Goal: Task Accomplishment & Management: Complete application form

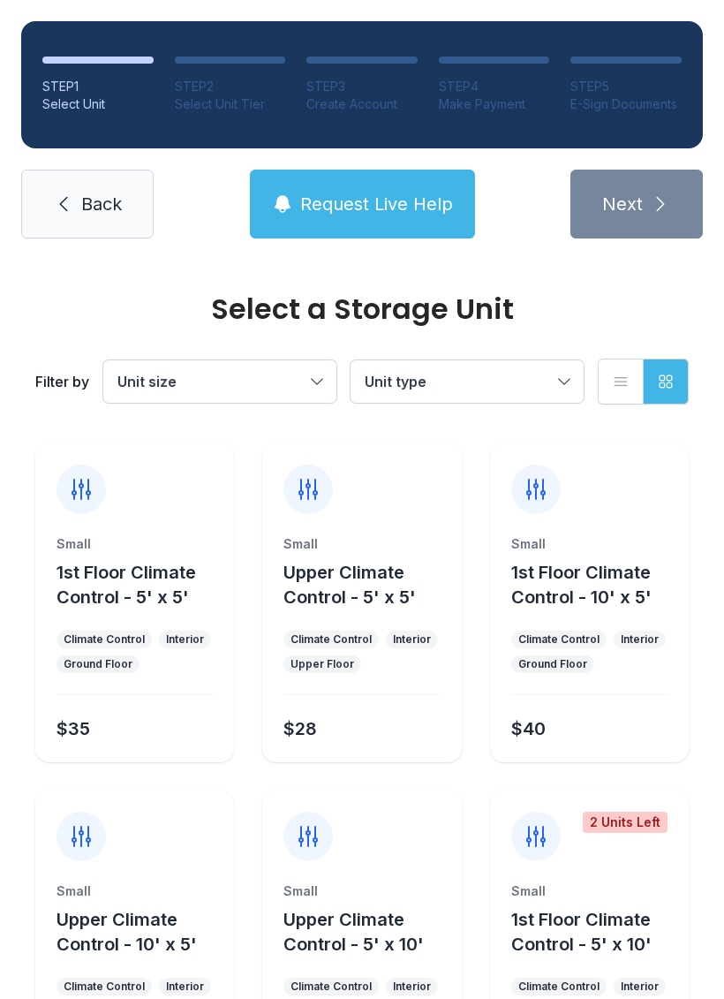
scroll to position [1874, 0]
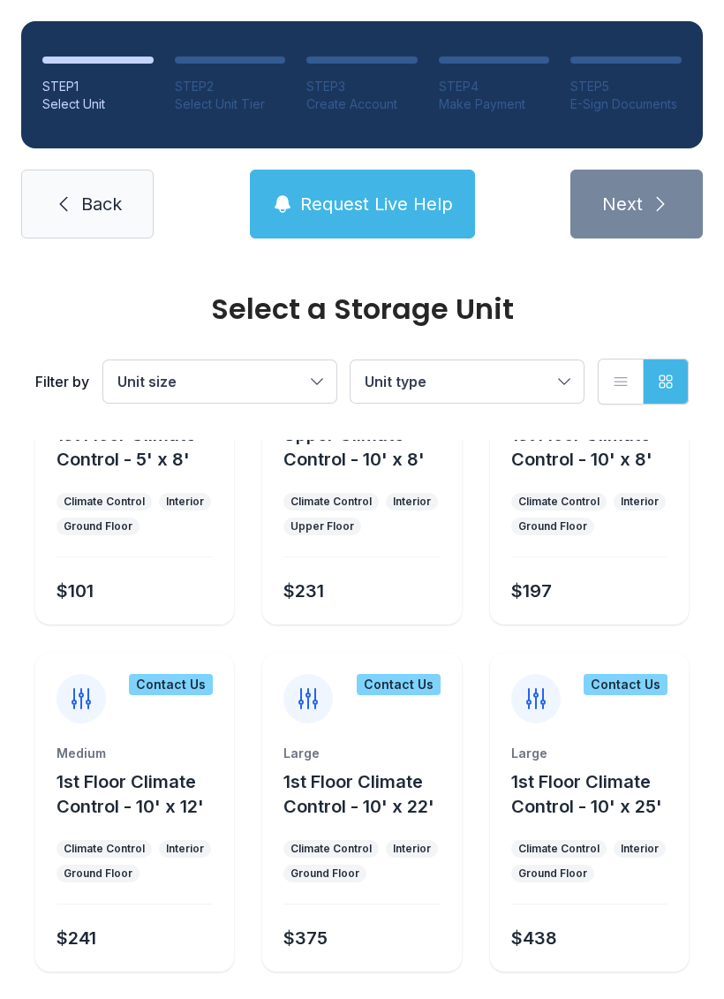
click at [302, 384] on span "Unit size" at bounding box center [211, 381] width 187 height 21
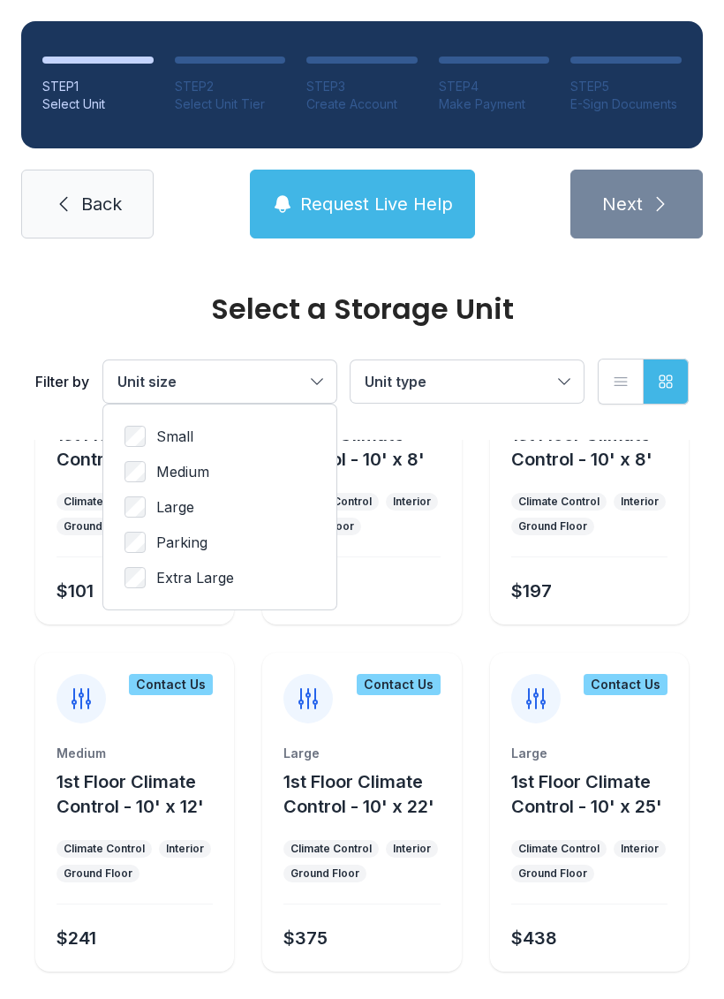
click at [201, 471] on span "Medium" at bounding box center [182, 471] width 53 height 21
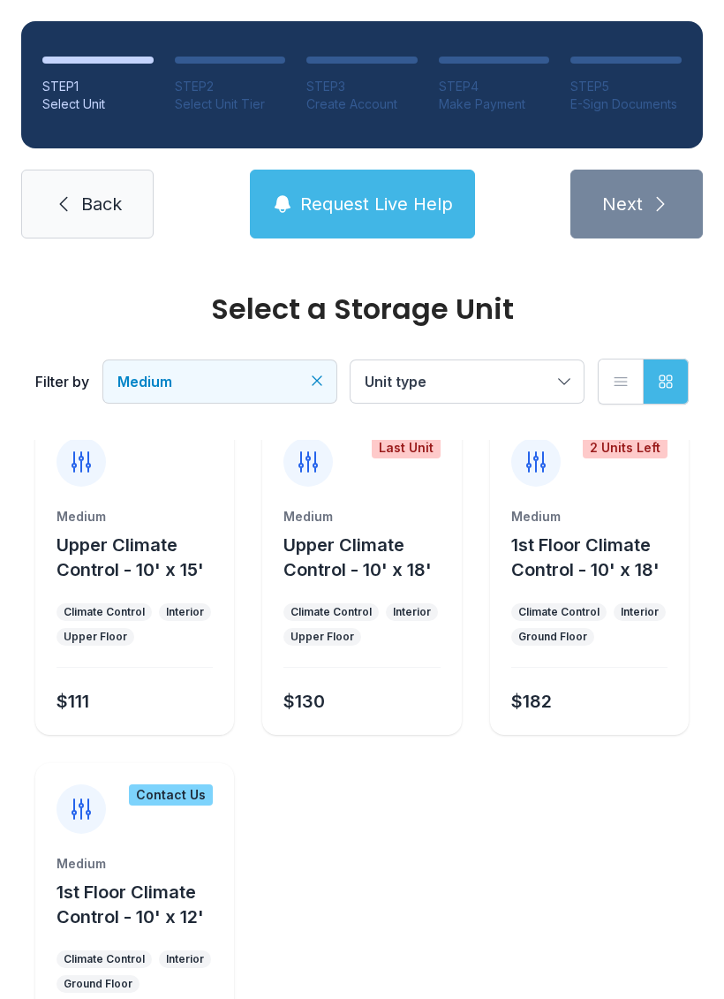
scroll to position [359, 0]
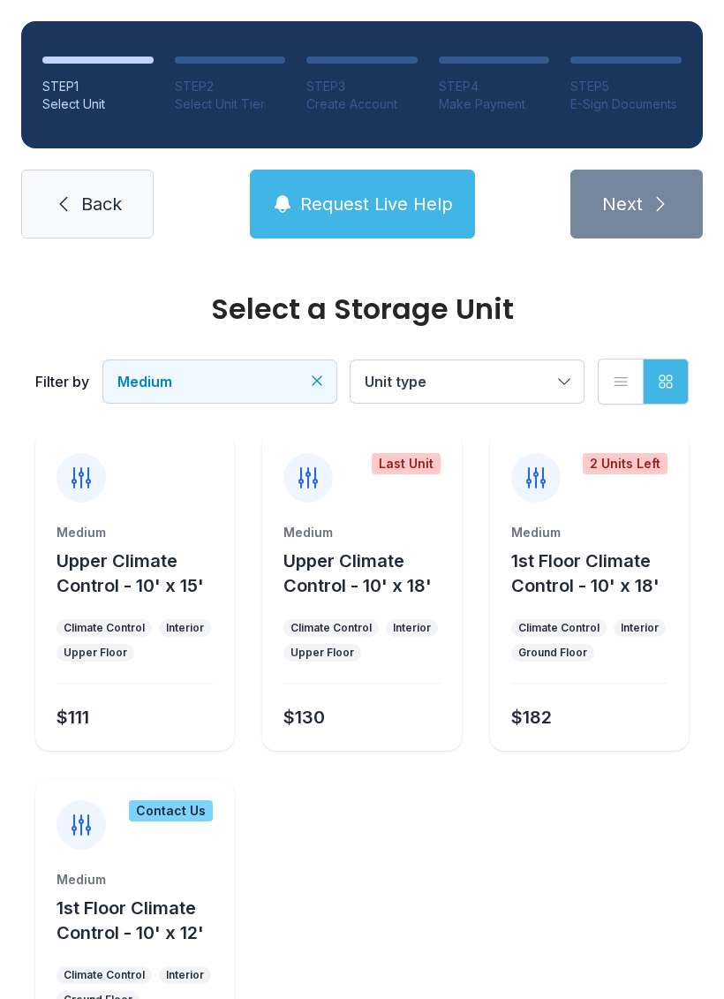
click at [101, 217] on link "Back" at bounding box center [87, 204] width 133 height 69
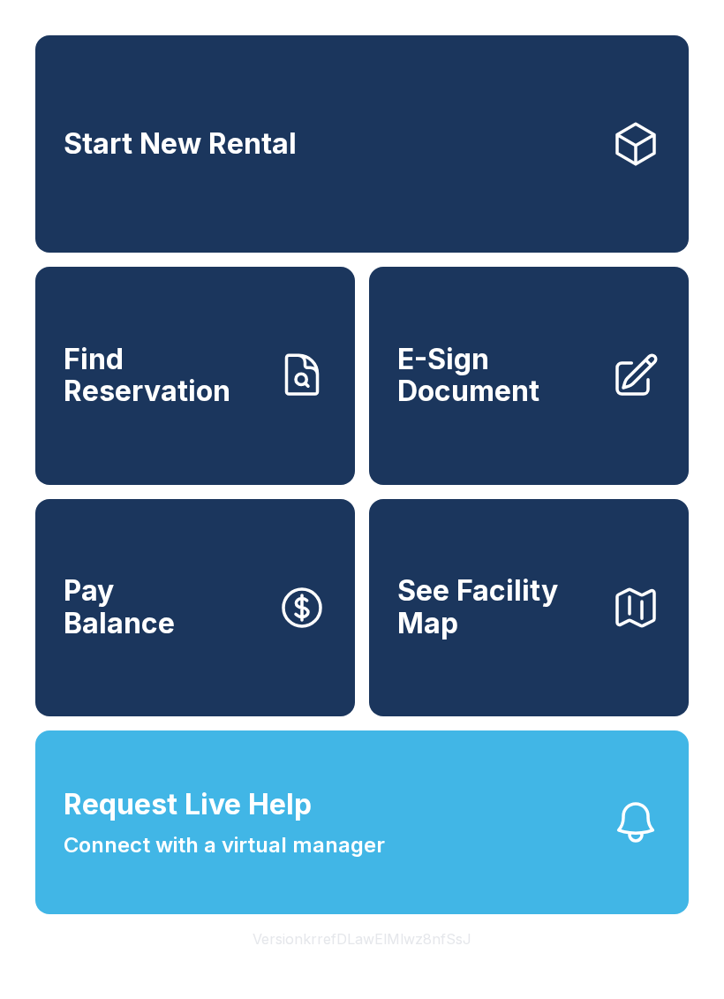
click at [488, 400] on span "E-Sign Document" at bounding box center [498, 376] width 200 height 64
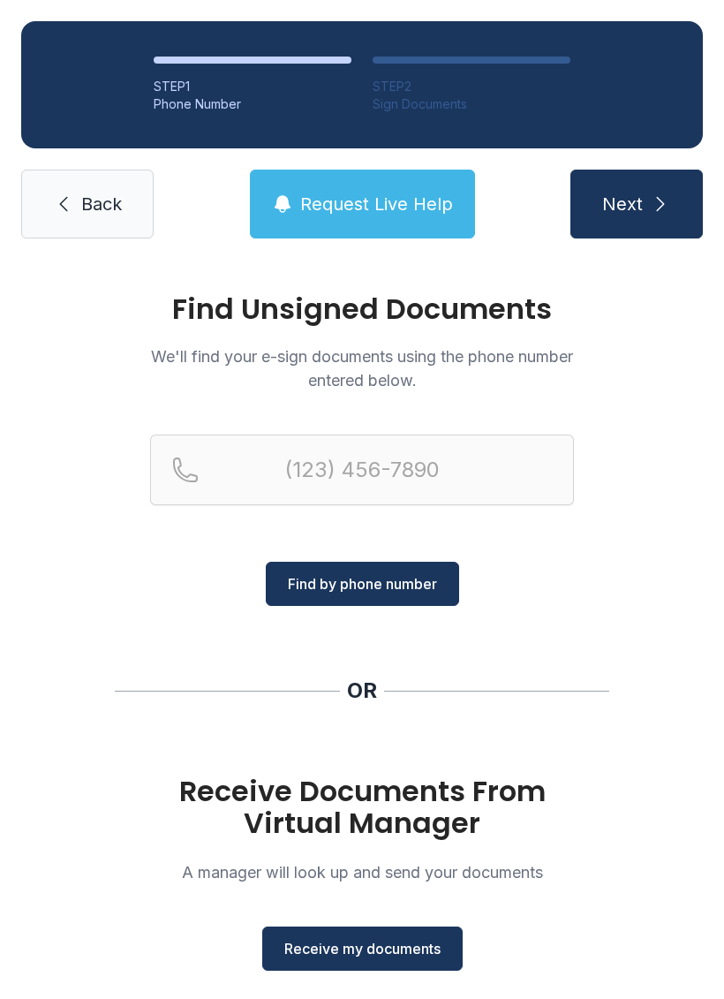
click at [345, 954] on span "Receive my documents" at bounding box center [362, 948] width 156 height 21
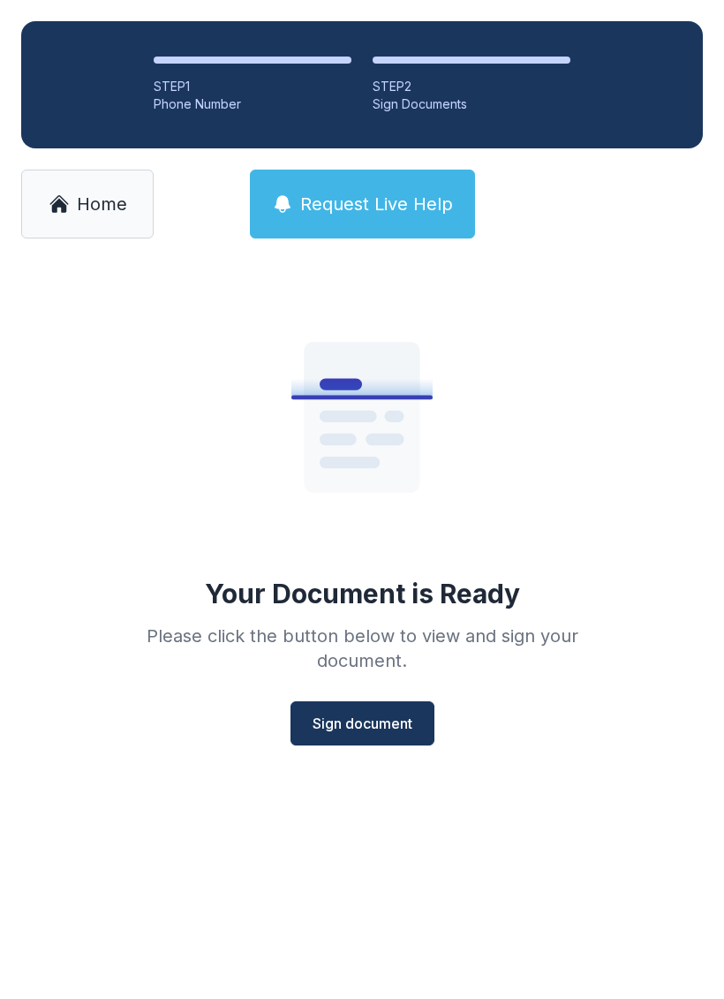
click at [344, 704] on button "Sign document" at bounding box center [363, 724] width 144 height 44
click at [165, 434] on div "Your Document is Ready Please click the button below to view and sign your docu…" at bounding box center [362, 510] width 509 height 472
click at [104, 202] on span "Home" at bounding box center [102, 204] width 50 height 25
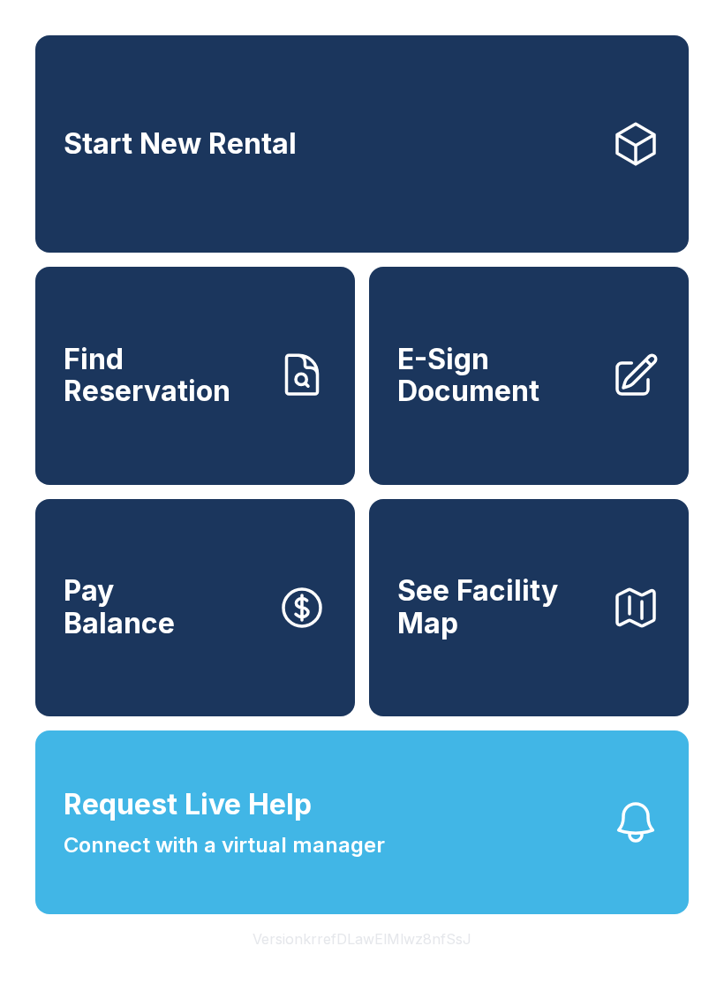
click at [304, 861] on span "Connect with a virtual manager" at bounding box center [225, 846] width 322 height 32
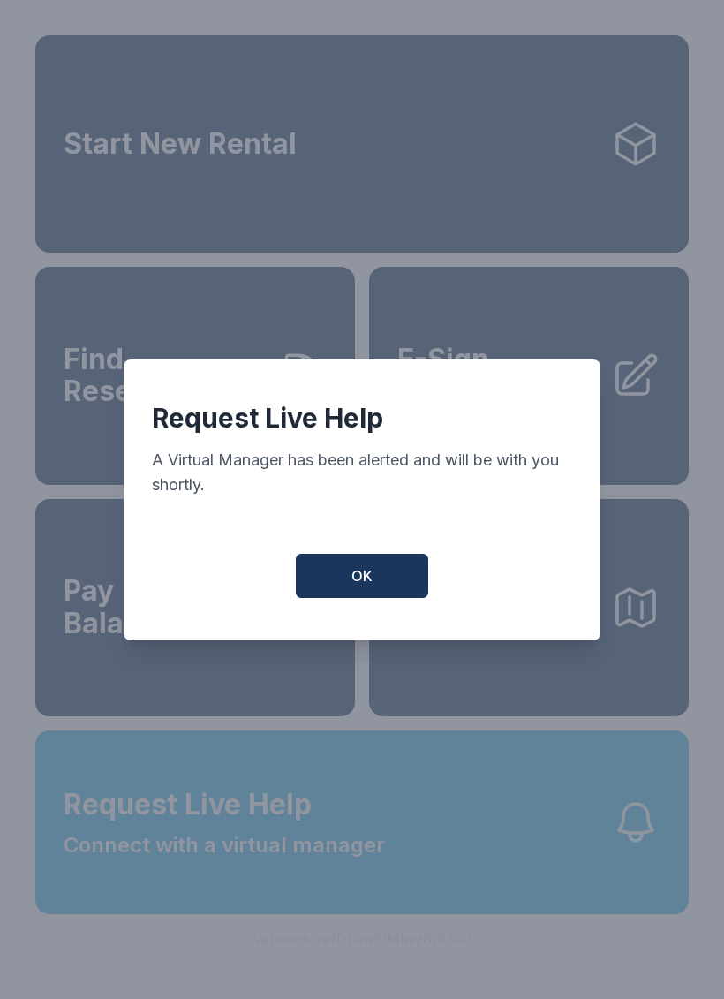
click at [357, 587] on span "OK" at bounding box center [362, 575] width 21 height 21
